Goal: Task Accomplishment & Management: Complete application form

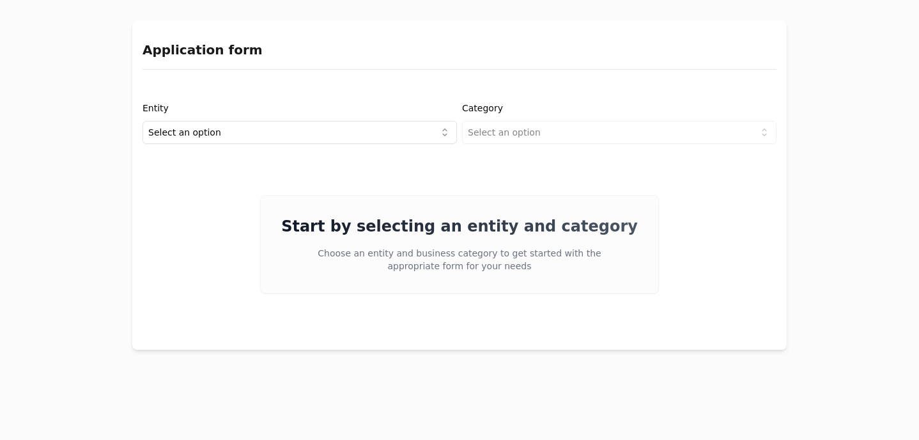
click at [240, 132] on html "Application form Entity Select an option Category Select an option Start by sel…" at bounding box center [459, 220] width 919 height 440
click at [573, 132] on html "Application form Entity Project or Company Category Select an option Start by s…" at bounding box center [459, 220] width 919 height 440
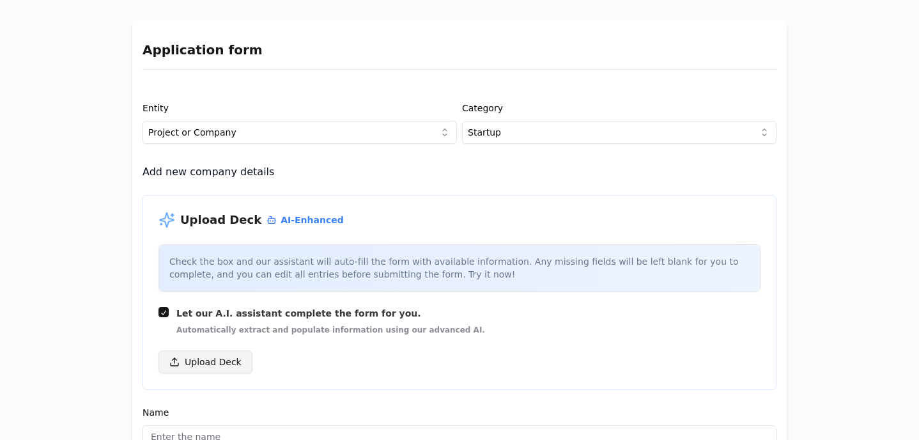
click at [215, 362] on button "Upload Deck" at bounding box center [206, 361] width 94 height 23
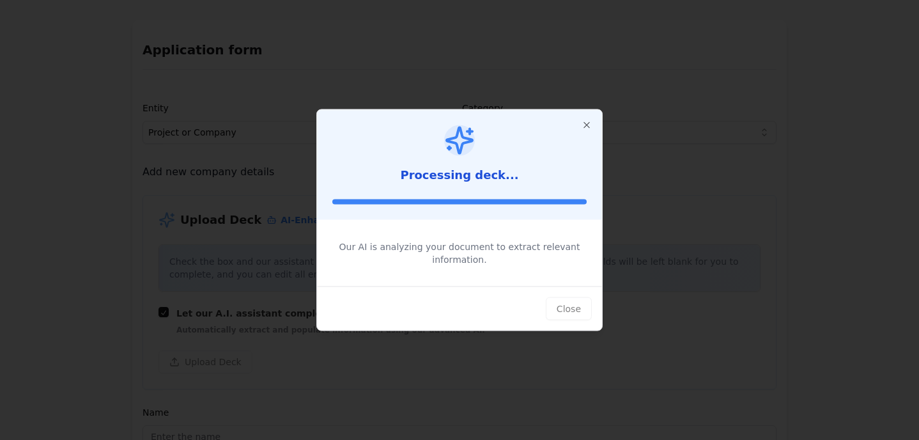
type input "forty"
type input "Democratizing finance through the universal language of football."
type textarea "forty transforms football clubs into financial service powerhouses, integrating…"
type input "$25,600,000,000"
type input "$13,390,000,000"
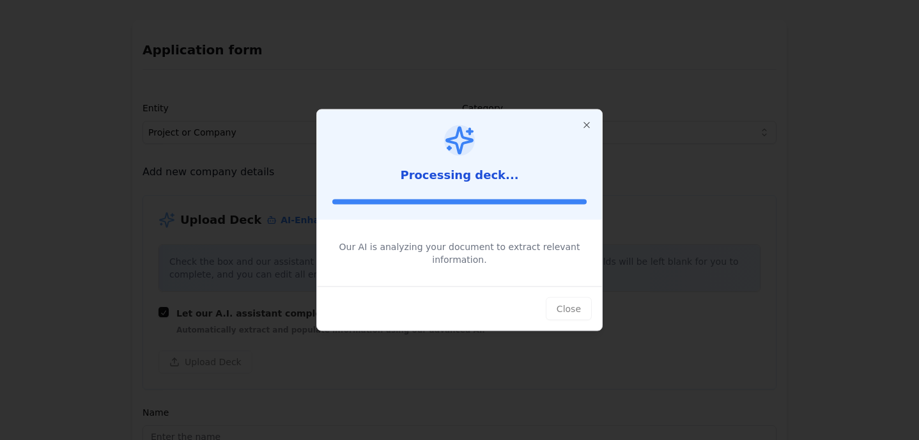
type input "$403,900,000"
type textarea "forty provides football clubs with the tools to offer club-branded financial se…"
type textarea "The company utilizes embedded finance technology, aligning with club strategies…"
type textarea "forty generates revenue through transaction fees (0.7/1.5% per transaction), su…"
type textarea "Football fans in LATAM and globally who are involved in everyday transactions, …"
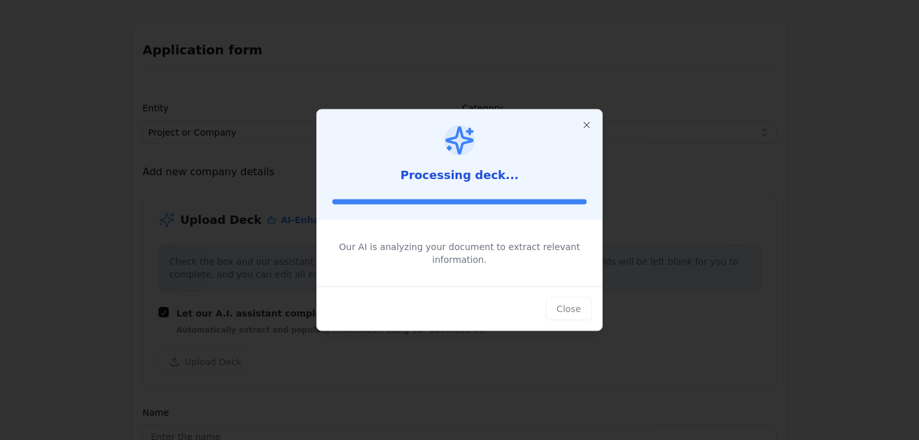
type textarea "With high unbanked populations and the growing trend of embedded finance, the m…"
type textarea "There is a significant opportunity to leverage the large and under-monetized fa…"
type textarea "forty is seeking partnerships with clubs and financial institutions to expand i…"
type input "$0"
type textarea "Led by CEO [PERSON_NAME], the team includes experts like [PERSON_NAME], [PERSON…"
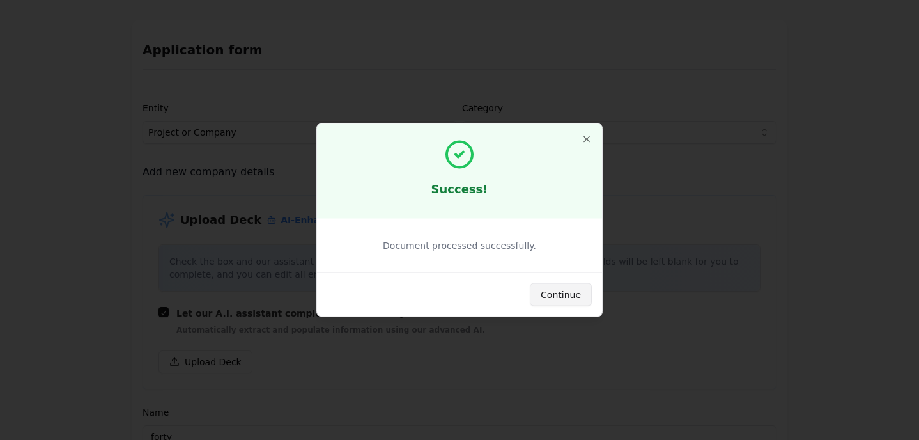
click at [554, 295] on button "Continue" at bounding box center [561, 294] width 62 height 23
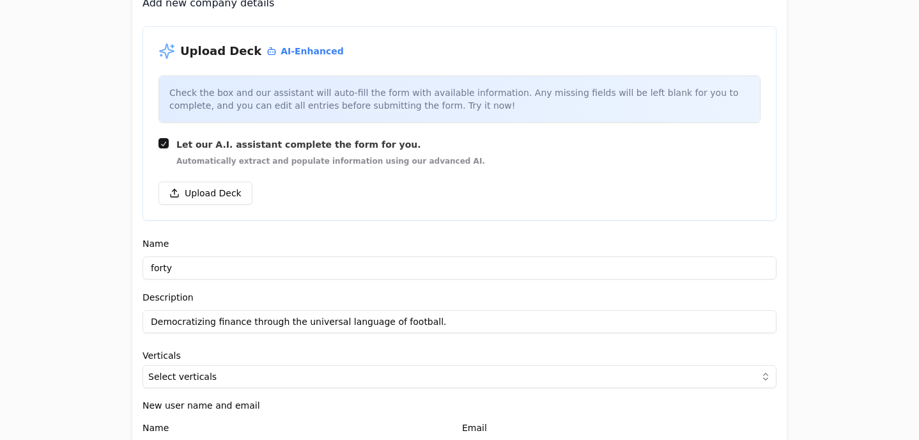
scroll to position [172, 0]
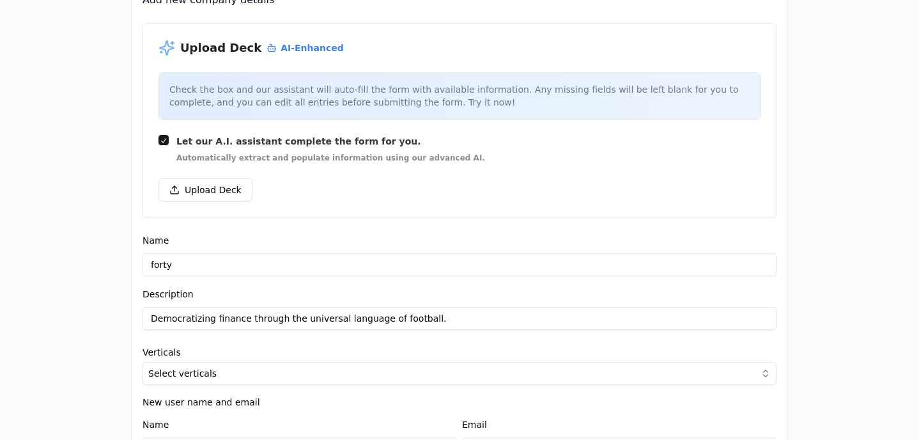
click at [255, 268] on input "forty" at bounding box center [460, 264] width 634 height 23
click at [154, 267] on input "forty" at bounding box center [460, 264] width 634 height 23
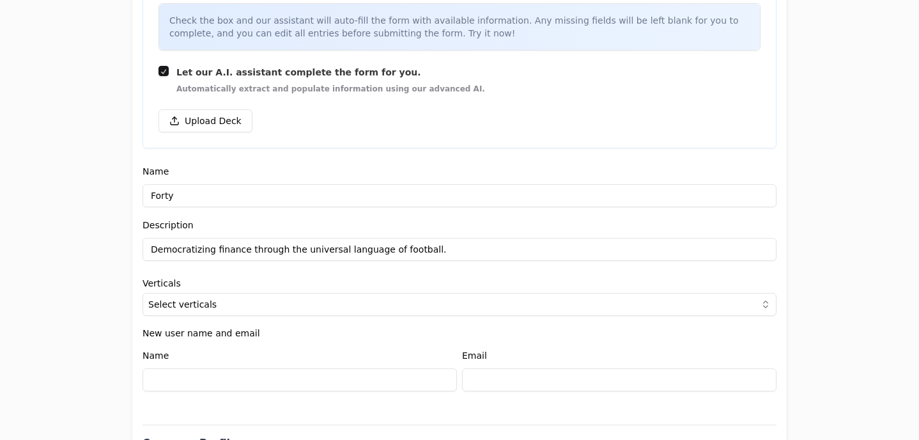
scroll to position [267, 0]
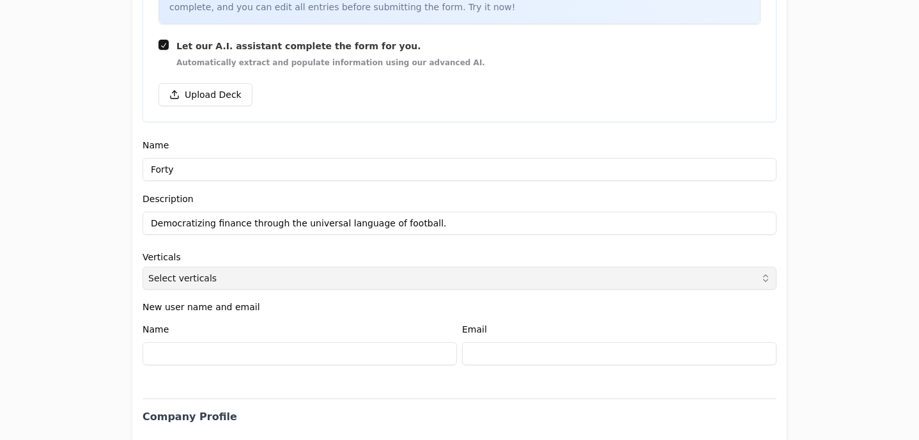
type input "Forty"
click at [287, 284] on button "Select verticals" at bounding box center [460, 278] width 634 height 23
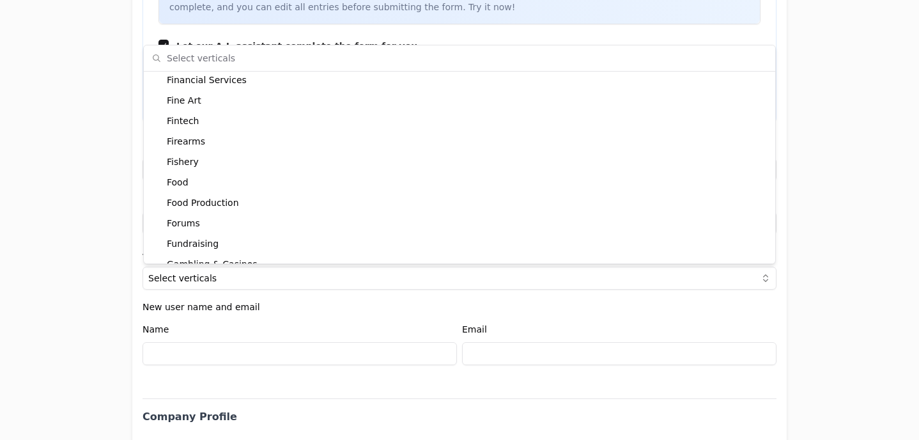
scroll to position [1185, 0]
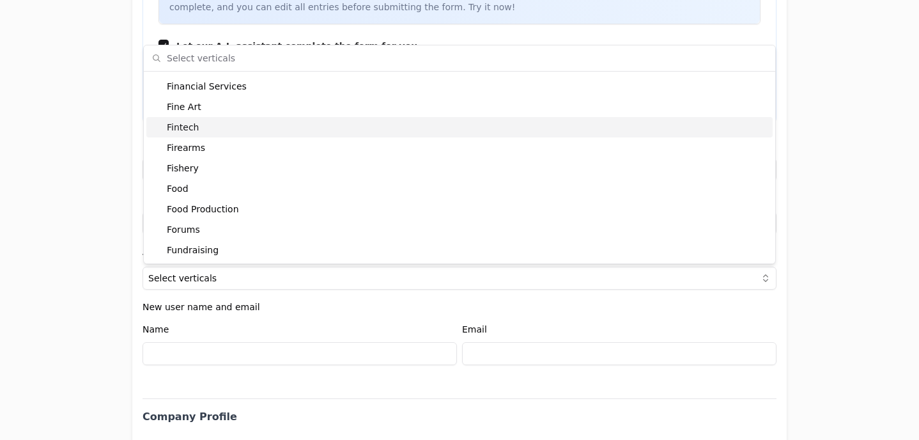
click at [210, 127] on div "Fintech" at bounding box center [459, 127] width 626 height 20
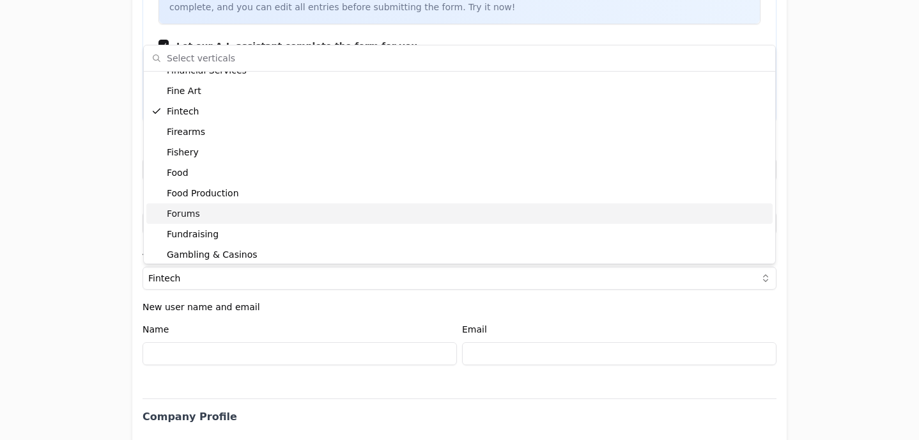
scroll to position [1202, 0]
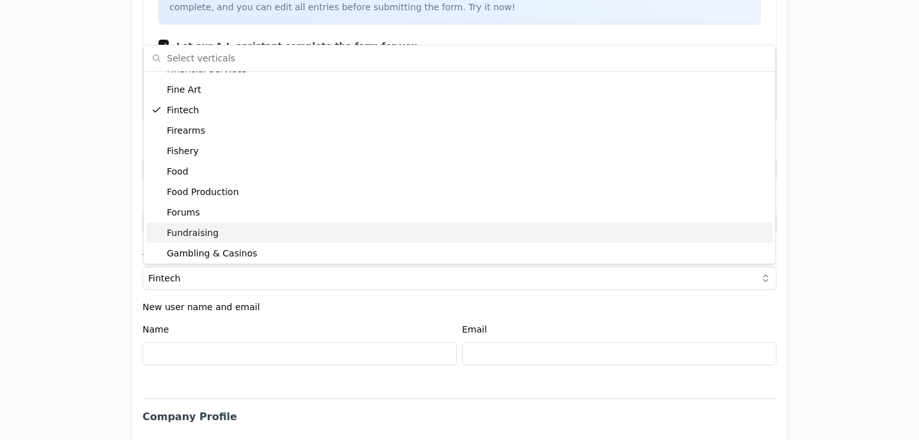
click at [221, 226] on div "Fundraising" at bounding box center [459, 232] width 626 height 20
click at [217, 235] on div "Fundraising" at bounding box center [459, 232] width 626 height 20
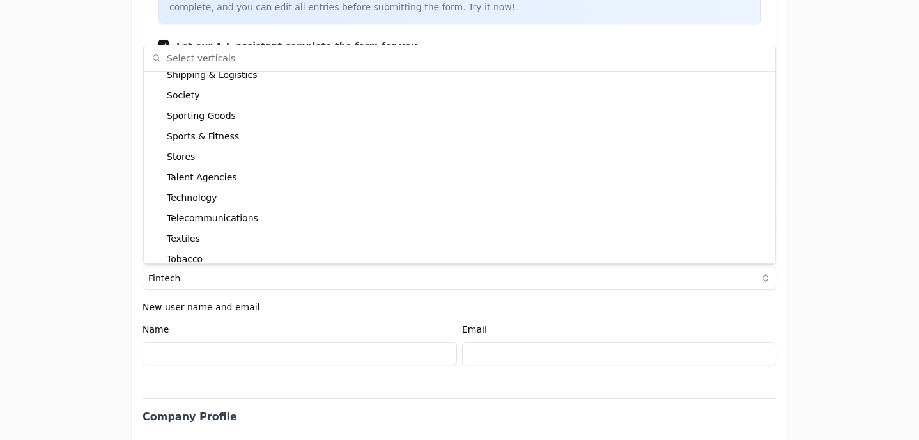
scroll to position [2866, 0]
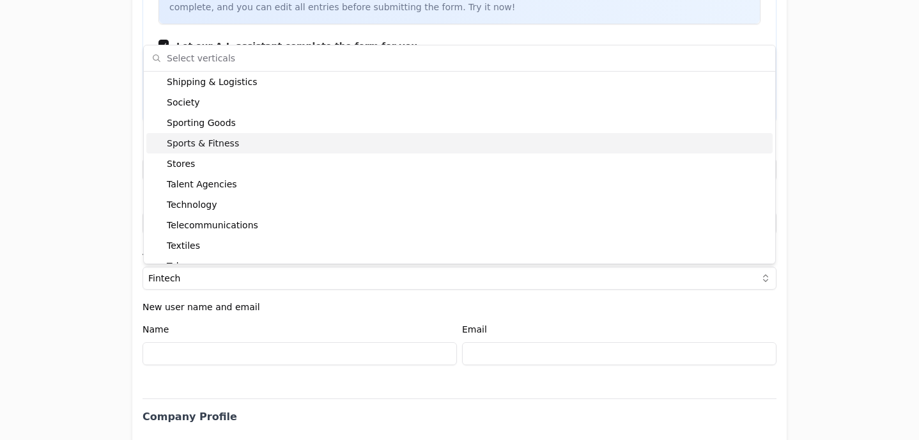
click at [208, 144] on div "Sports & Fitness" at bounding box center [459, 143] width 626 height 20
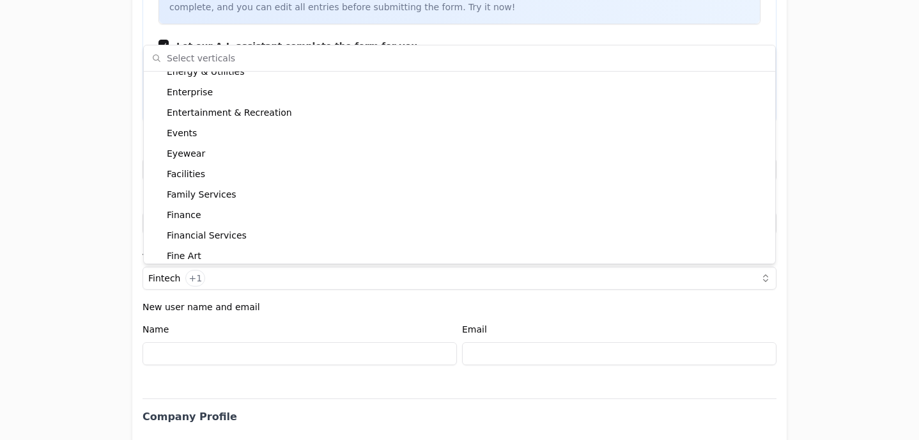
scroll to position [1030, 0]
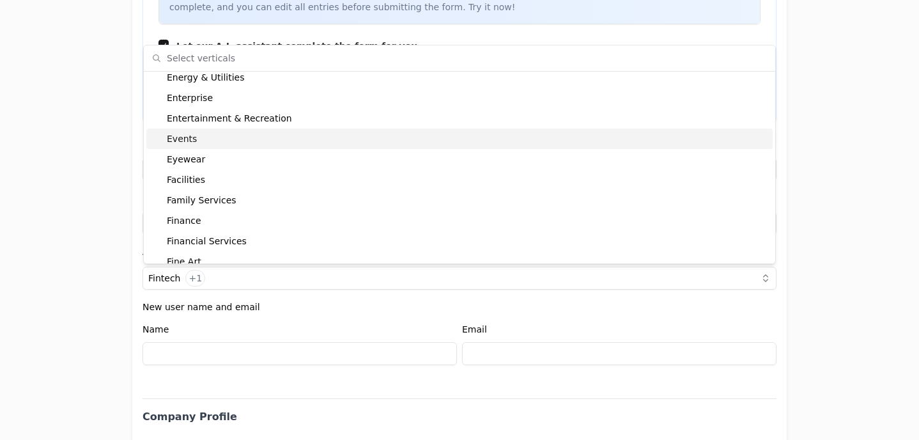
click at [842, 183] on div "Application form Entity Project or Company Category Startup Add new company det…" at bounding box center [459, 220] width 919 height 440
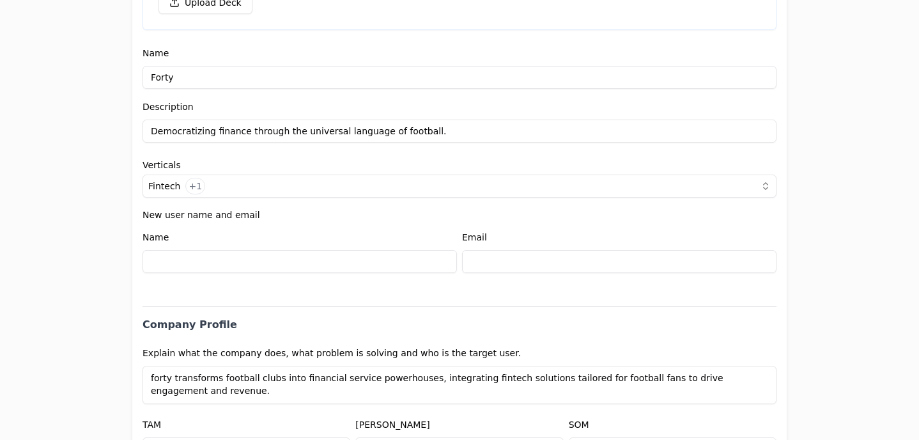
scroll to position [373, 0]
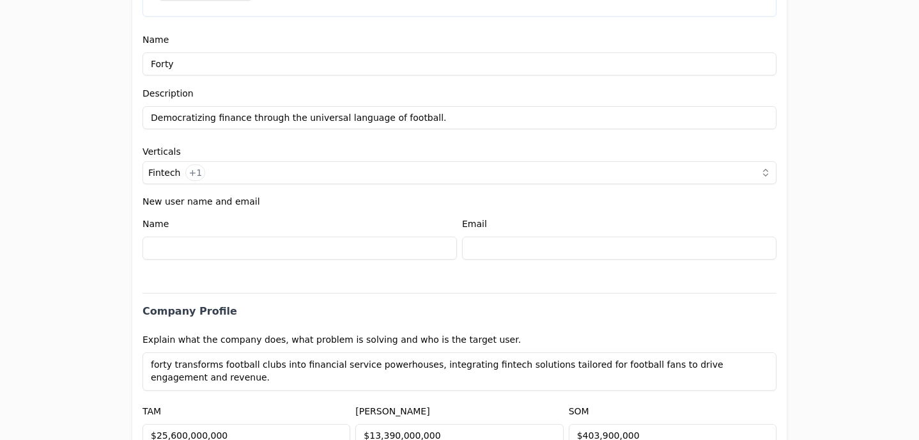
click at [203, 244] on input at bounding box center [300, 248] width 315 height 23
type input "g"
type input "[PERSON_NAME]"
click at [502, 244] on input at bounding box center [619, 248] width 315 height 23
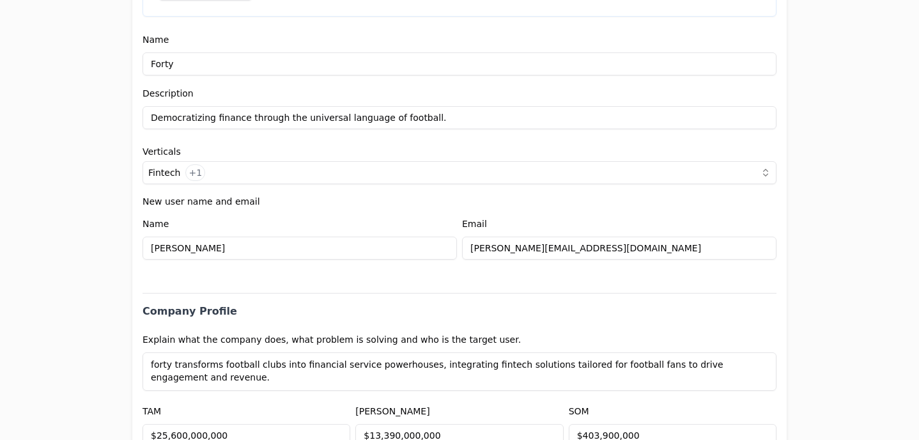
type input "[PERSON_NAME][EMAIL_ADDRESS][DOMAIN_NAME]"
click at [271, 302] on h2 "Company Profile" at bounding box center [460, 306] width 634 height 26
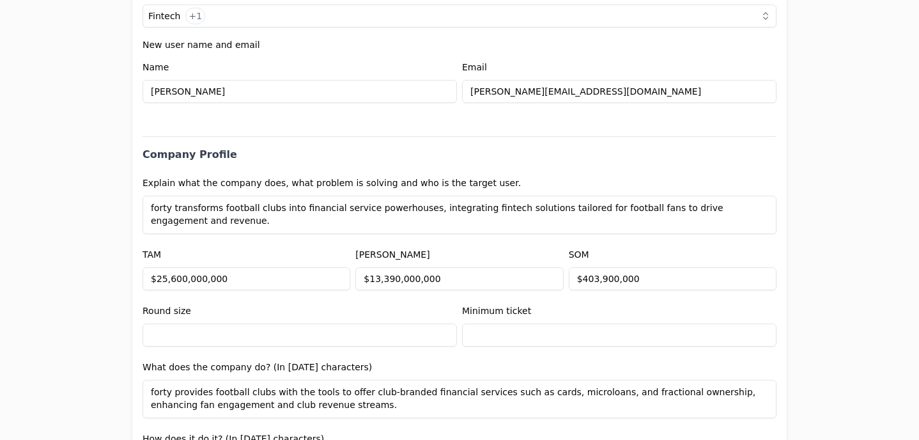
scroll to position [536, 0]
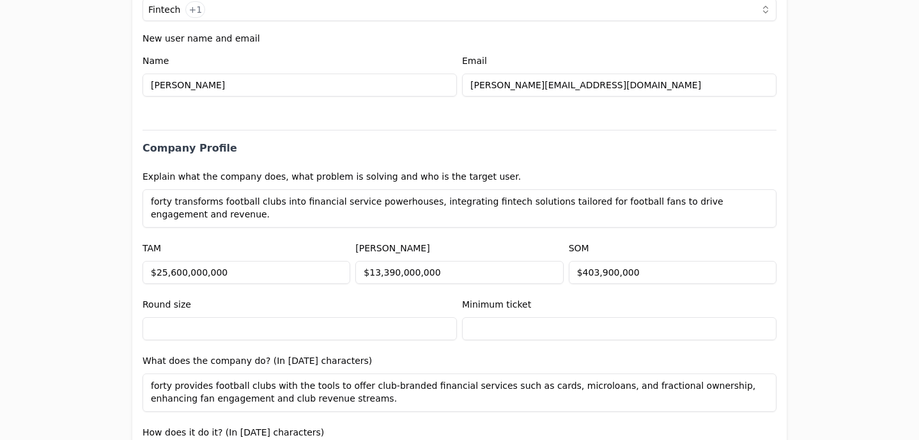
click at [155, 201] on textarea "forty transforms football clubs into financial service powerhouses, integrating…" at bounding box center [460, 208] width 634 height 38
drag, startPoint x: 366, startPoint y: 203, endPoint x: 423, endPoint y: 205, distance: 57.5
click at [423, 205] on textarea "Forty transforms football clubs into financial service powerhouses, integrating…" at bounding box center [460, 208] width 634 height 38
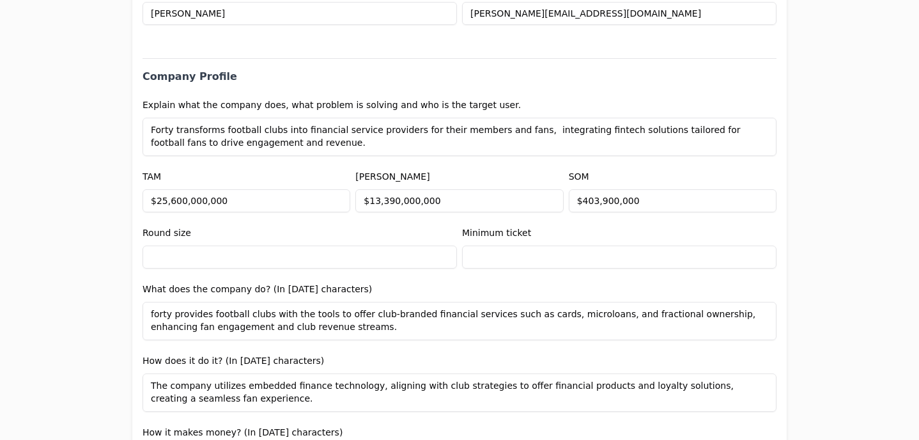
scroll to position [612, 0]
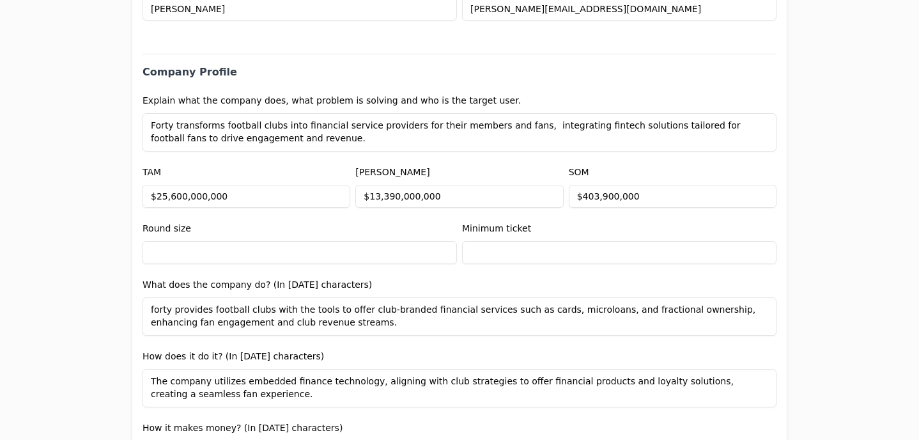
type textarea "Forty transforms football clubs into financial service providers for their memb…"
click at [255, 248] on input "text" at bounding box center [300, 252] width 315 height 23
type input "$700,000"
click at [515, 251] on input "text" at bounding box center [619, 252] width 315 height 23
type input "$5"
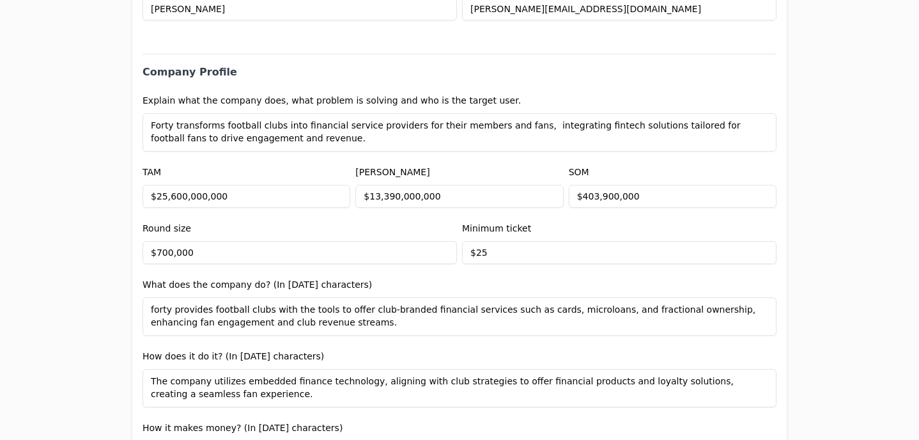
type input "$2"
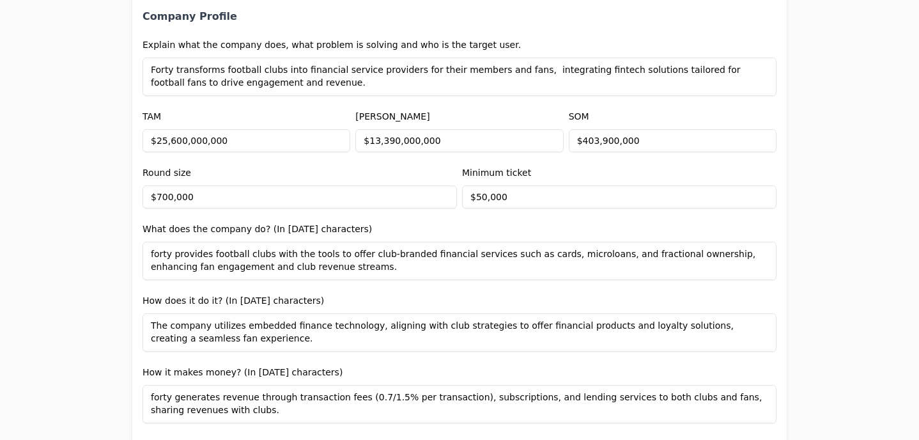
scroll to position [678, 0]
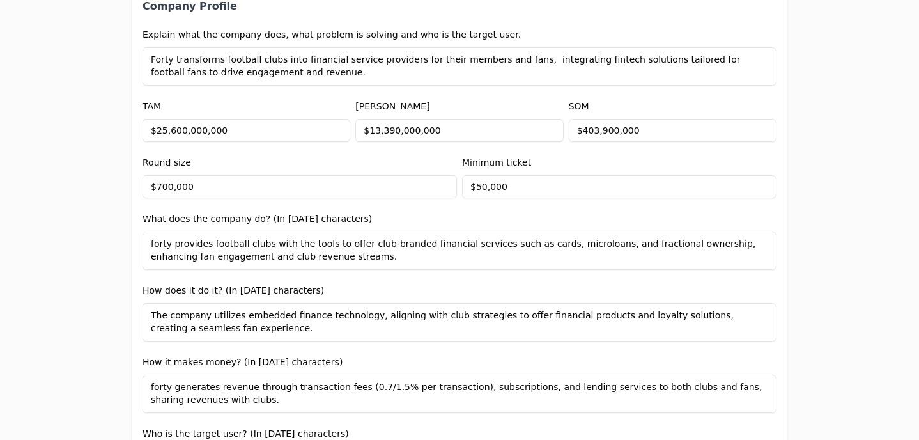
type input "$50,000"
click at [154, 246] on textarea "forty provides football clubs with the tools to offer club-branded financial se…" at bounding box center [460, 250] width 634 height 38
click at [708, 244] on textarea "Forty provides football clubs with the tools to offer club-branded financial se…" at bounding box center [460, 250] width 634 height 38
click at [315, 256] on textarea "Forty provides football clubs with the tools to offer club-branded financial se…" at bounding box center [460, 250] width 634 height 38
click at [419, 288] on div "How does it do it? (In [DATE] characters) The company utilizes embedded finance…" at bounding box center [460, 312] width 634 height 59
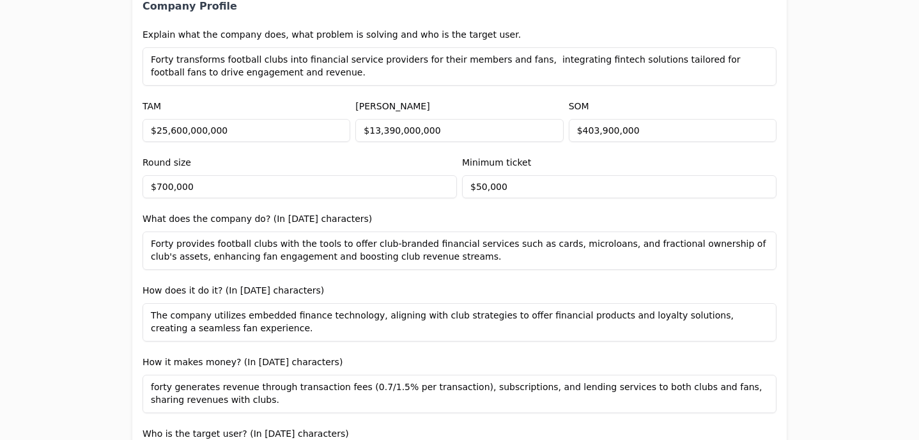
drag, startPoint x: 315, startPoint y: 258, endPoint x: 354, endPoint y: 258, distance: 39.6
click at [354, 258] on textarea "Forty provides football clubs with the tools to offer club-branded financial se…" at bounding box center [460, 250] width 634 height 38
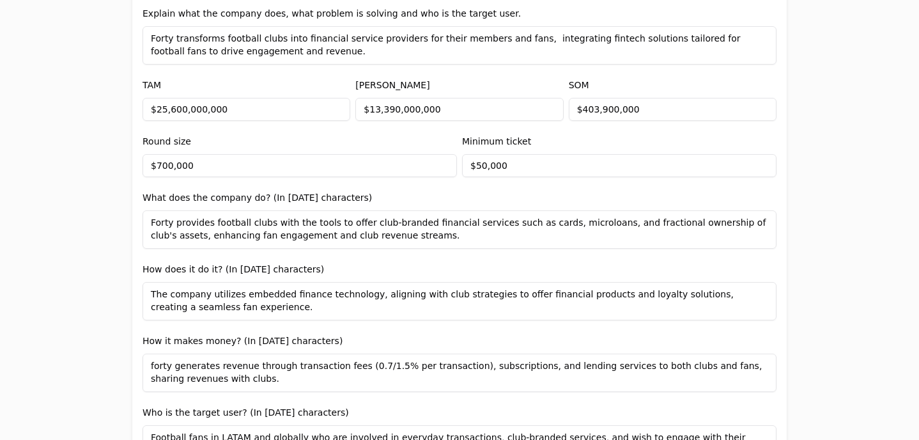
scroll to position [702, 0]
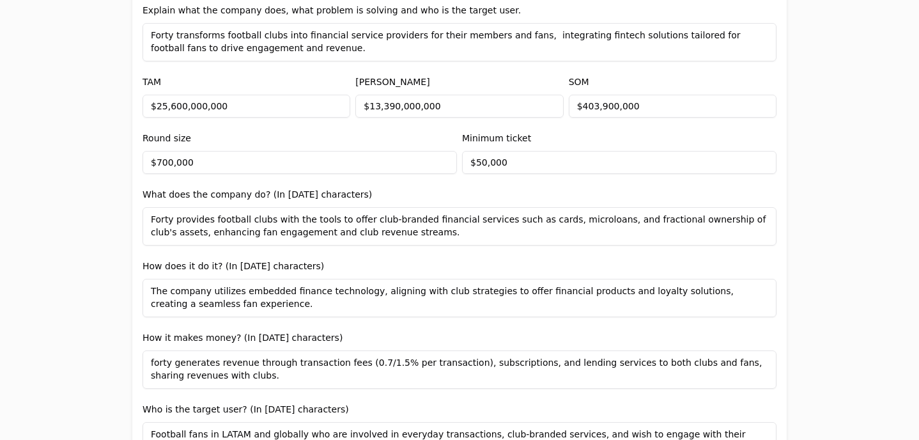
click at [301, 298] on textarea "The company utilizes embedded finance technology, aligning with club strategies…" at bounding box center [460, 298] width 634 height 38
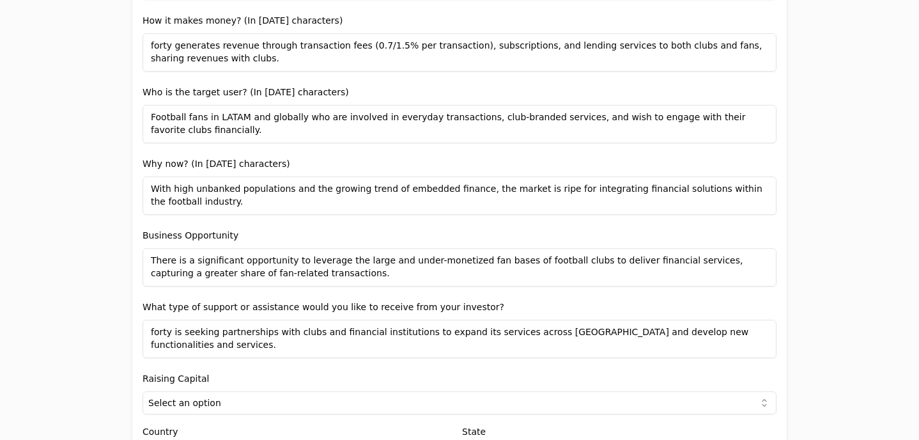
scroll to position [1021, 0]
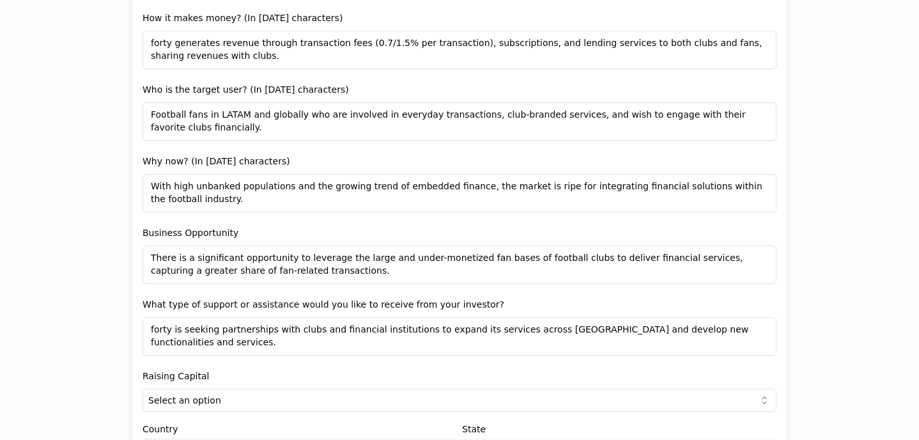
click at [202, 199] on textarea "With high unbanked populations and the growing trend of embedded finance, the m…" at bounding box center [460, 193] width 634 height 38
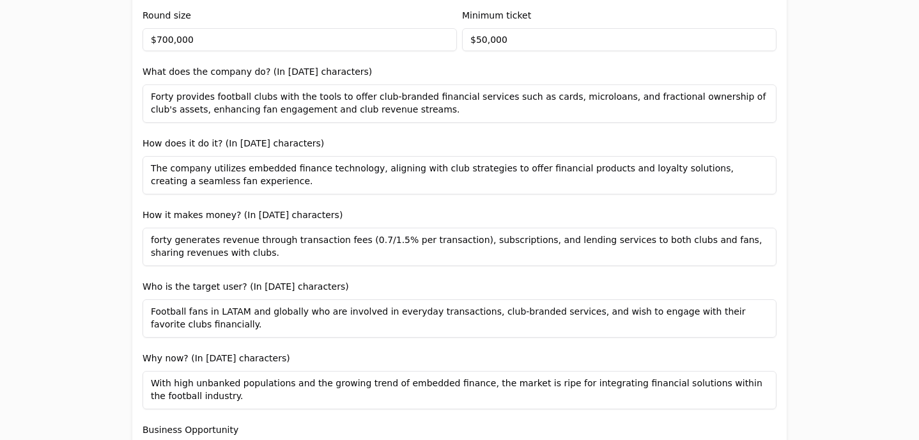
scroll to position [826, 0]
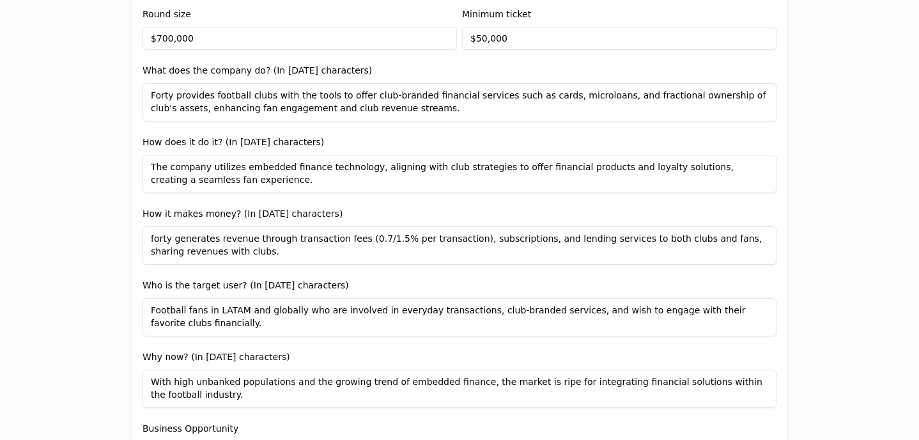
click at [268, 96] on textarea "Forty provides football clubs with the tools to offer club-branded financial se…" at bounding box center [460, 102] width 634 height 38
click at [277, 95] on textarea "Forty provides football clubs in a B2B2C model with the tools to offer club-bra…" at bounding box center [460, 102] width 634 height 38
click at [272, 95] on textarea "Forty provides football clubs under a B2B2C model with the tools to offer club-…" at bounding box center [460, 102] width 634 height 38
click at [364, 97] on textarea "Forty provides football clubs (under a B2B2C model with the tools to offer club…" at bounding box center [460, 102] width 634 height 38
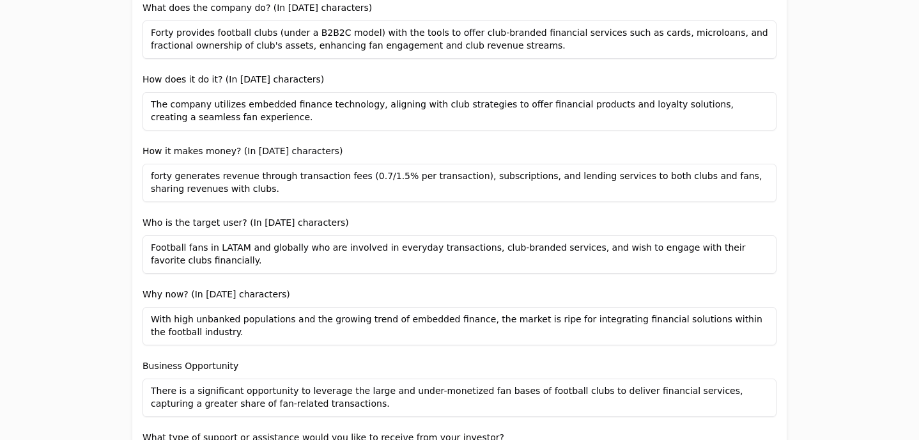
scroll to position [896, 0]
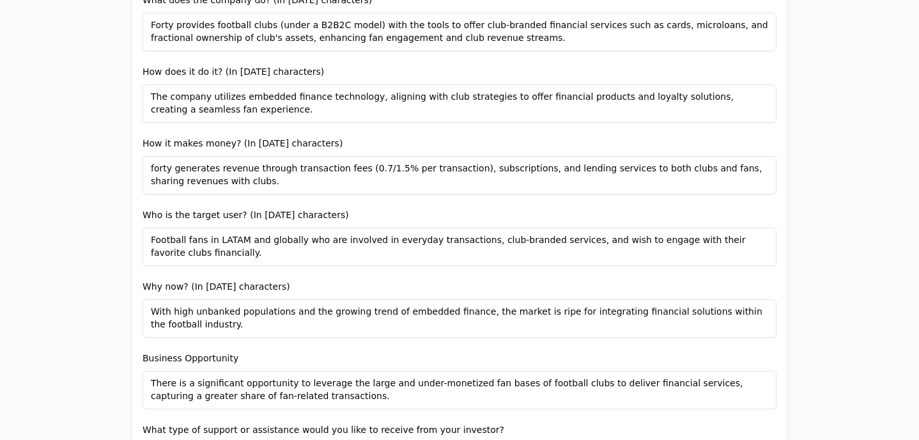
type textarea "Forty provides football clubs (under a B2B2C model) with the tools to offer clu…"
click at [154, 167] on textarea "forty generates revenue through transaction fees (0.7/1.5% per transaction), su…" at bounding box center [460, 175] width 634 height 38
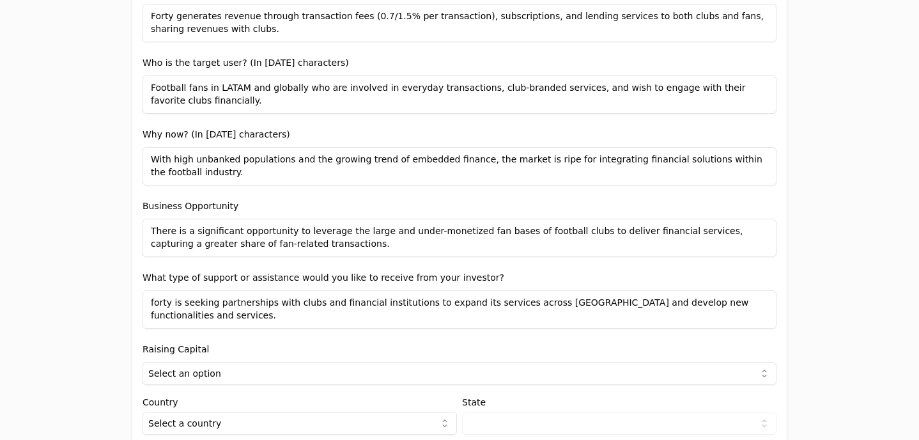
scroll to position [1050, 0]
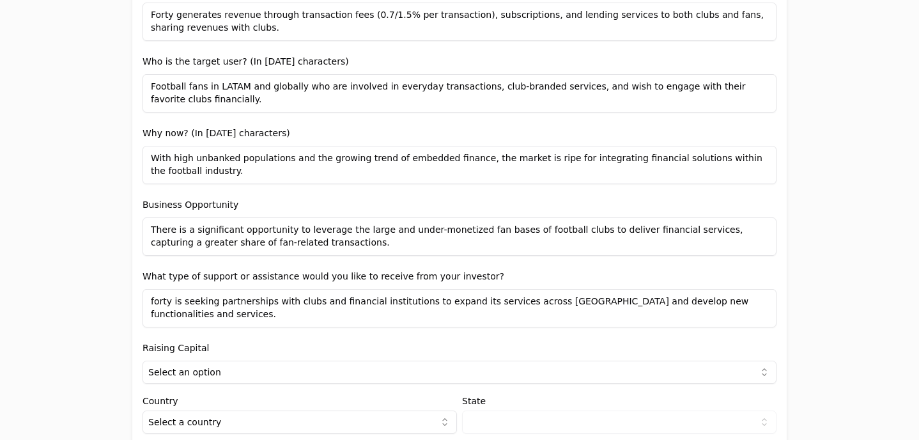
type textarea "Forty generates revenue through transaction fees (0.7/1.5% per transaction), su…"
click at [191, 175] on textarea "With high unbanked populations and the growing trend of embedded finance, the m…" at bounding box center [460, 165] width 634 height 38
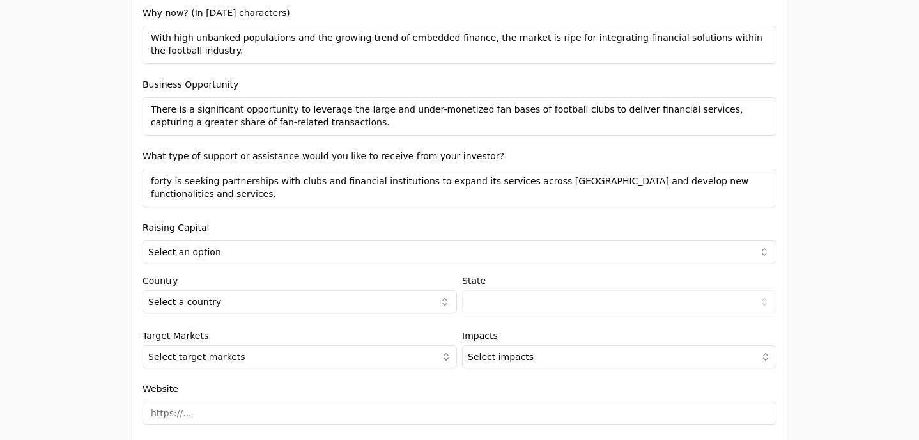
scroll to position [1172, 0]
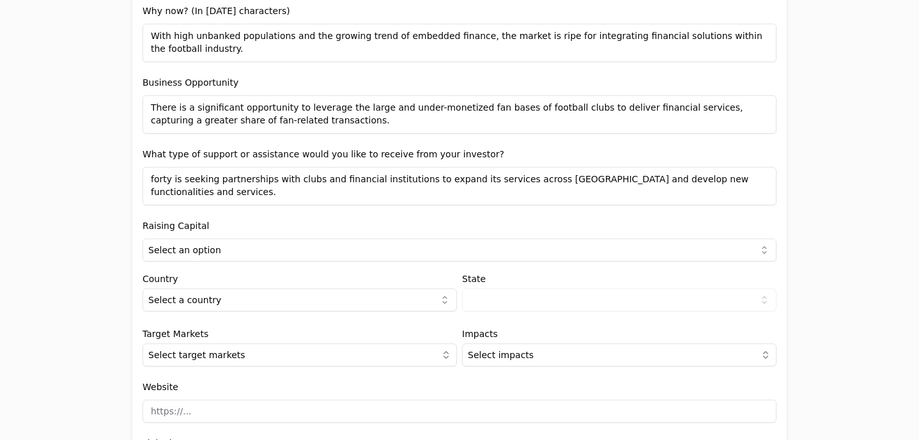
click at [155, 179] on textarea "forty is seeking partnerships with clubs and financial institutions to expand i…" at bounding box center [460, 186] width 634 height 38
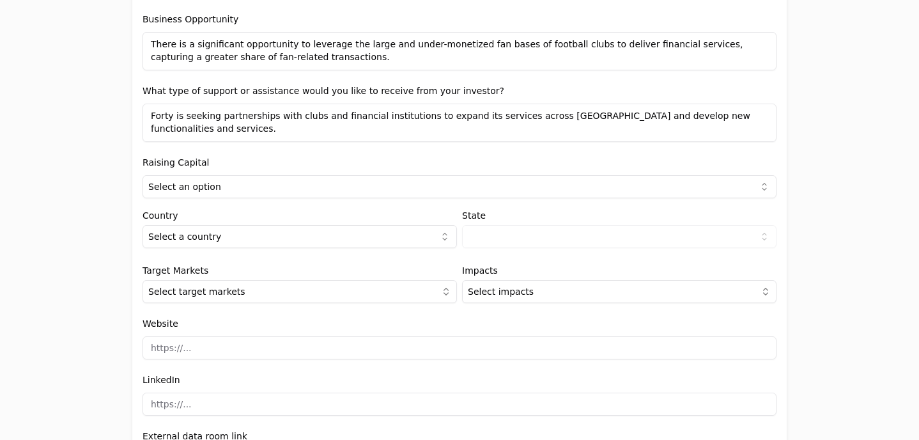
scroll to position [1237, 0]
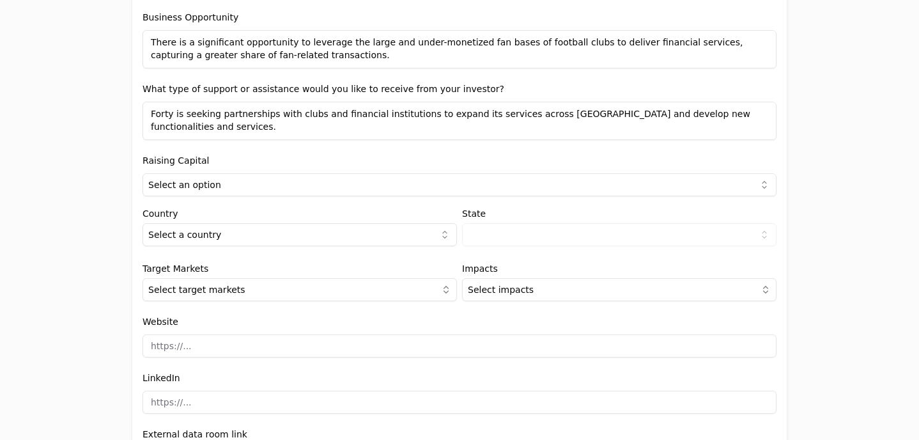
type textarea "Forty is seeking partnerships with clubs and financial institutions to expand i…"
click at [258, 184] on html "Application form Entity Project or Company Category Startup Add new company det…" at bounding box center [459, 220] width 919 height 440
click at [231, 233] on html "Application form Entity Project or Company Category Startup Add new company det…" at bounding box center [459, 220] width 919 height 440
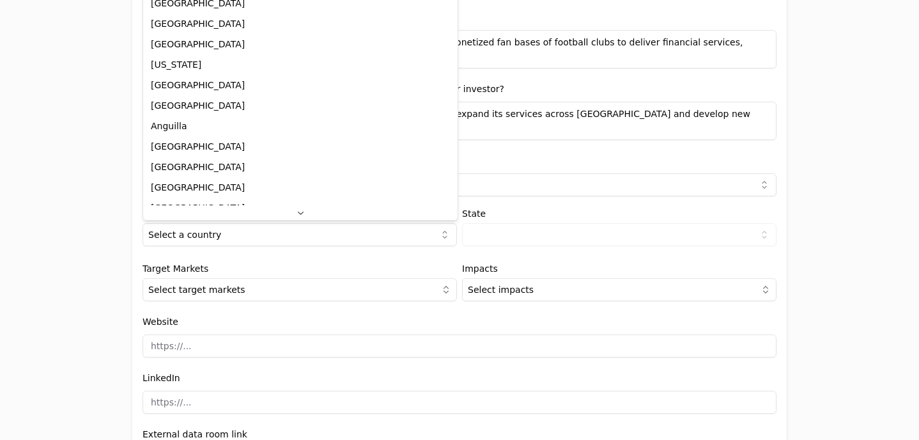
scroll to position [82, 0]
select select "1d353006-4738-4b62-8191-e6fb0769daa5"
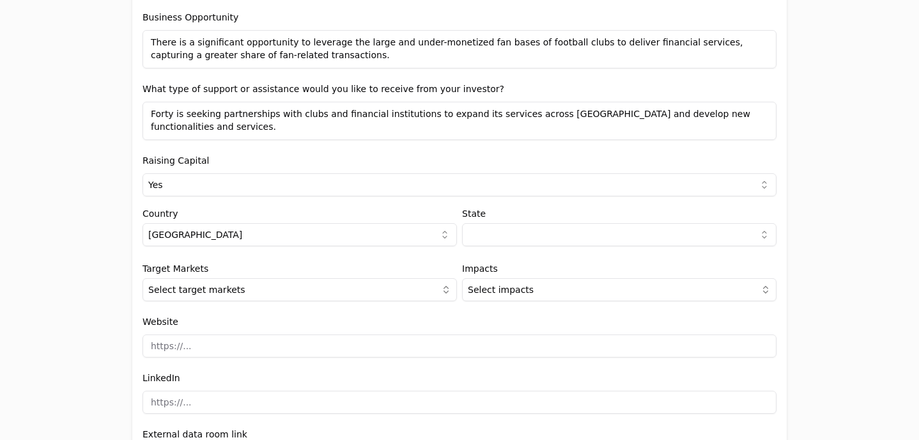
click at [504, 232] on html "Application form Entity Project or Company Category Startup Add new company det…" at bounding box center [459, 220] width 919 height 440
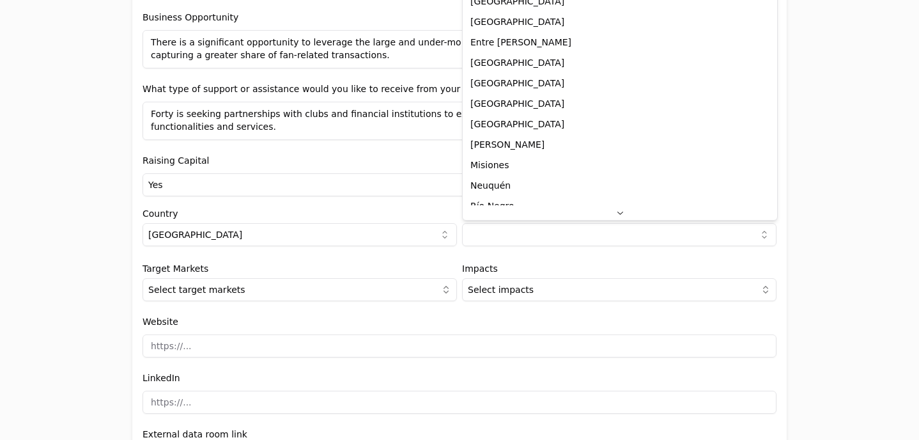
scroll to position [0, 0]
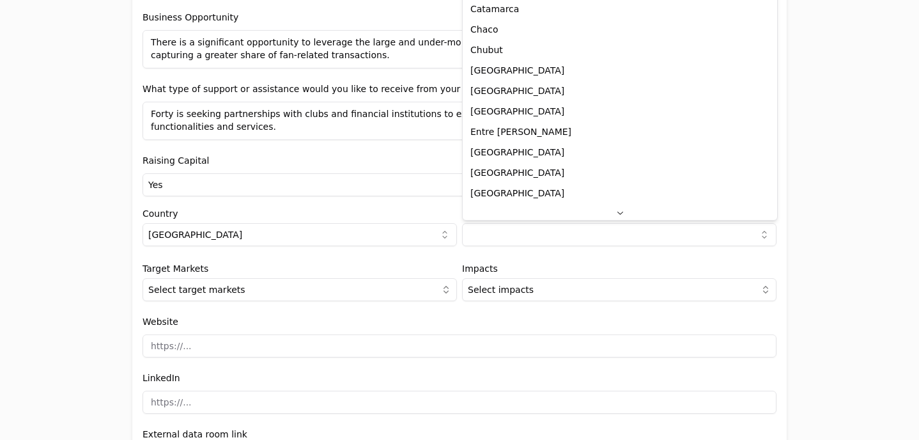
select select "C"
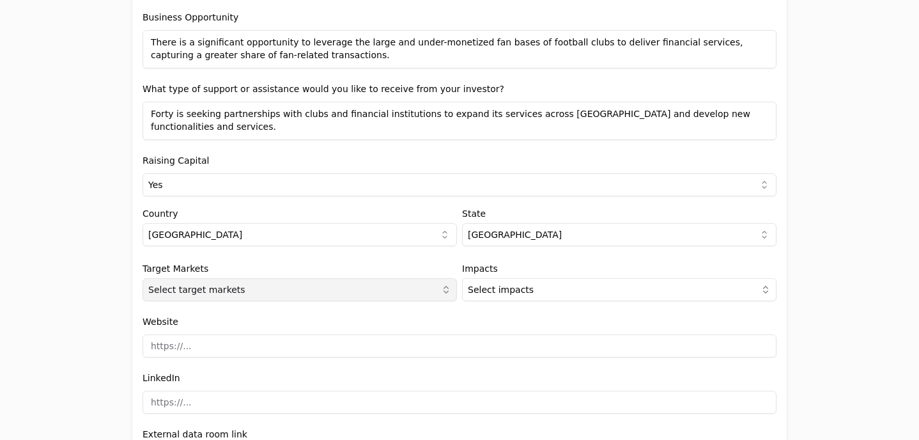
click at [255, 287] on button "Select target markets" at bounding box center [300, 289] width 315 height 23
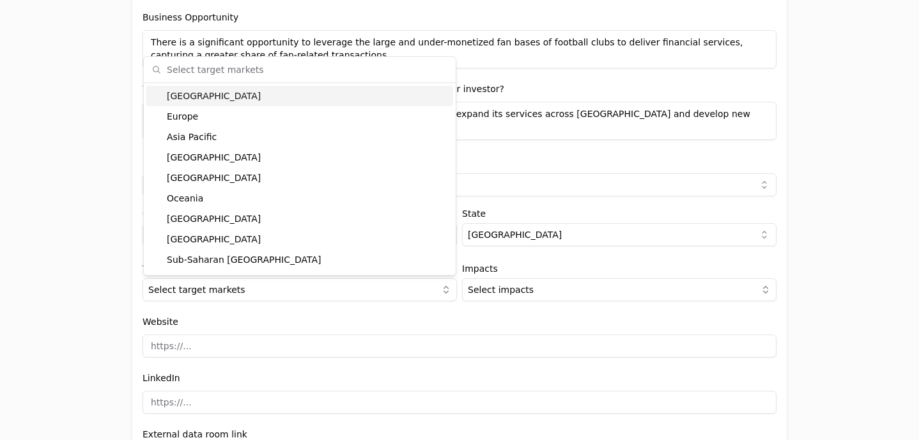
click at [229, 98] on div "[GEOGRAPHIC_DATA]" at bounding box center [299, 96] width 307 height 20
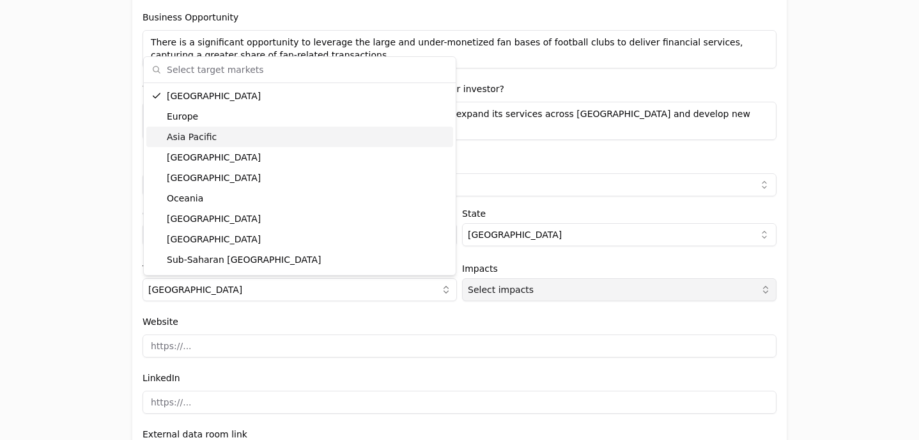
click at [536, 285] on button "Select impacts" at bounding box center [619, 289] width 315 height 23
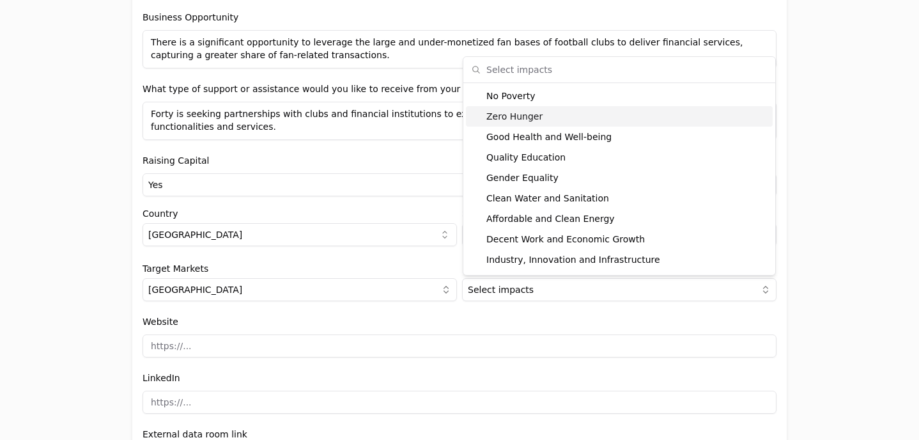
click at [395, 157] on div "Raising Capital Yes Yes No" at bounding box center [460, 174] width 634 height 43
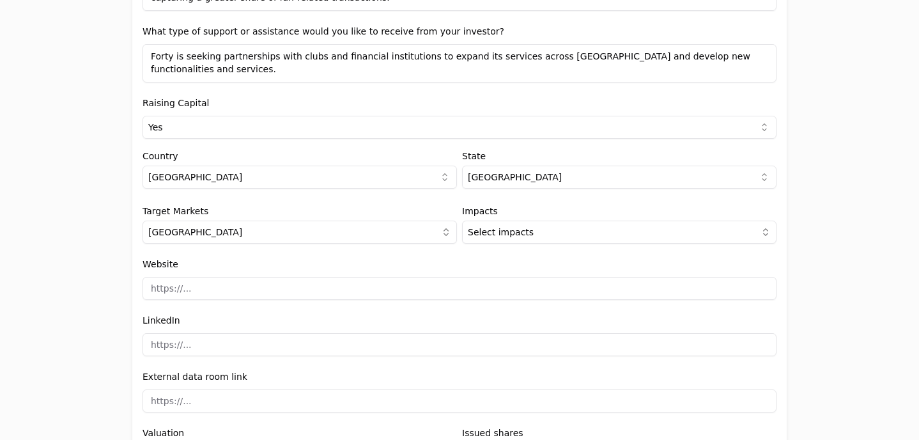
scroll to position [1317, 0]
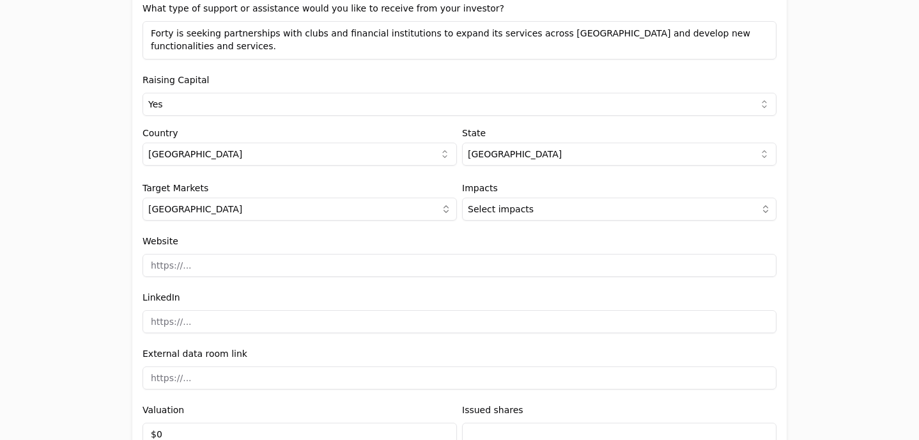
click at [240, 268] on input at bounding box center [460, 265] width 634 height 23
type input "[DOMAIN_NAME]"
click at [189, 321] on input at bounding box center [460, 321] width 634 height 23
drag, startPoint x: 224, startPoint y: 265, endPoint x: 108, endPoint y: 245, distance: 117.9
click at [108, 245] on div "Application form Entity Project or Company Category Startup Add new company det…" at bounding box center [459, 220] width 919 height 440
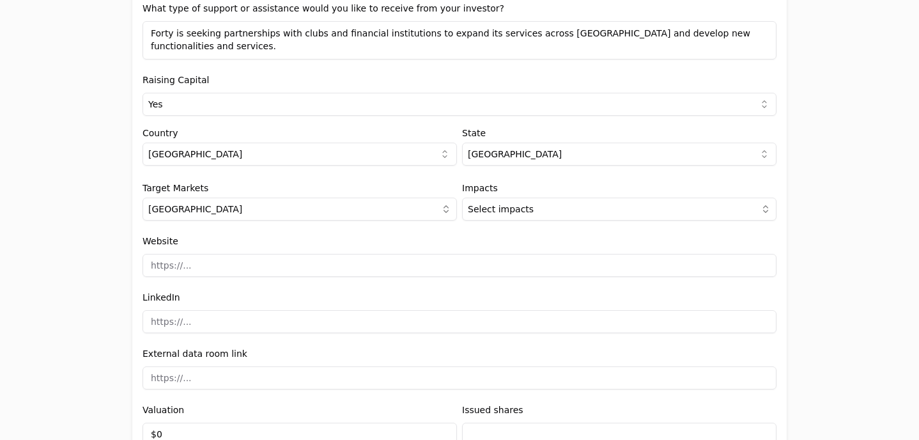
click at [88, 300] on div "Application form Entity Project or Company Category Startup Add new company det…" at bounding box center [459, 220] width 919 height 440
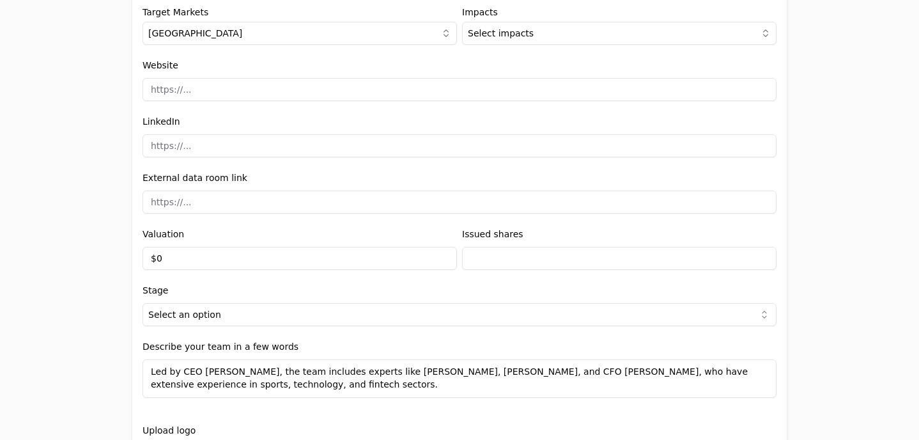
scroll to position [1495, 0]
click at [185, 263] on input "$0" at bounding box center [300, 256] width 315 height 23
type input "$8"
type input "$8,500,000"
click at [474, 255] on input "text" at bounding box center [619, 256] width 315 height 23
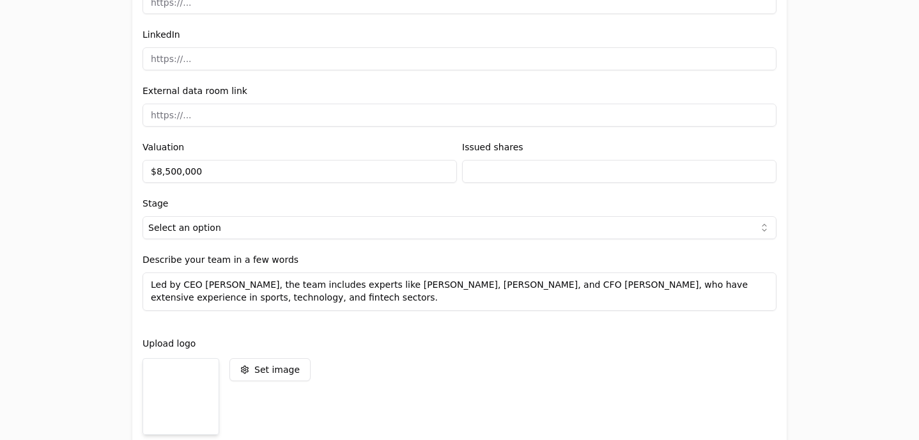
scroll to position [1583, 0]
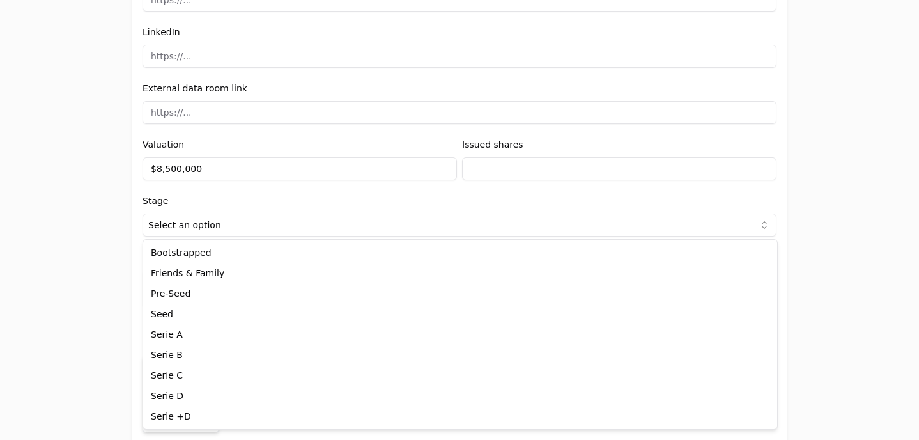
click at [284, 230] on html "Application form Entity Project or Company Category Startup Add new company det…" at bounding box center [459, 220] width 919 height 440
select select "0ade3573-8036-4908-9542-b7a80b41ee52"
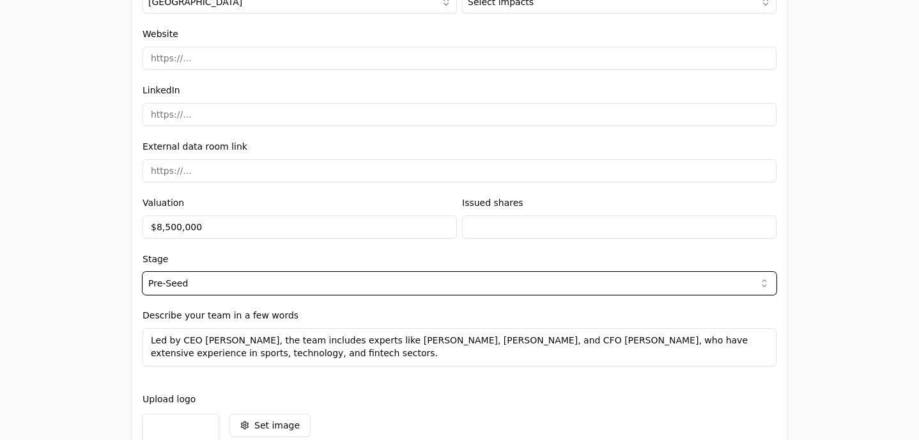
scroll to position [1652, 0]
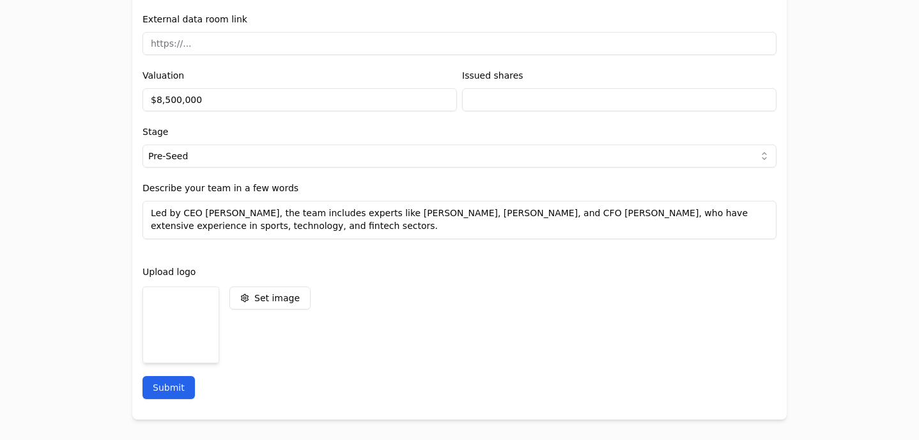
click at [173, 395] on button "Submit" at bounding box center [169, 387] width 52 height 23
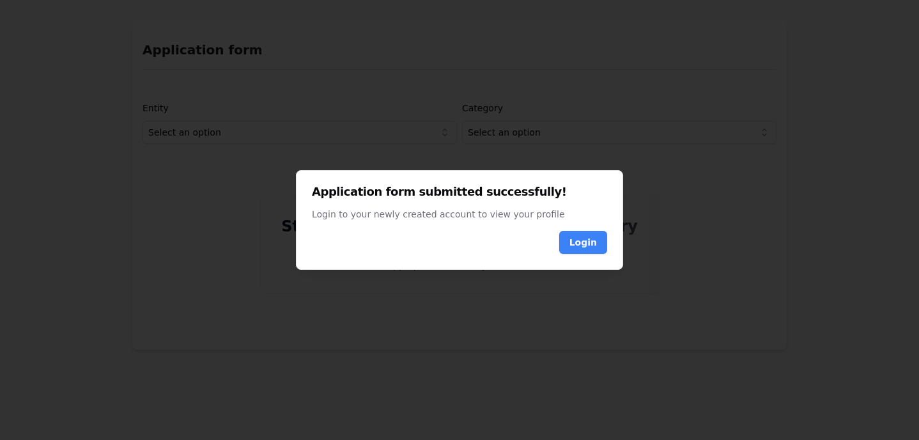
scroll to position [0, 0]
